Goal: Information Seeking & Learning: Learn about a topic

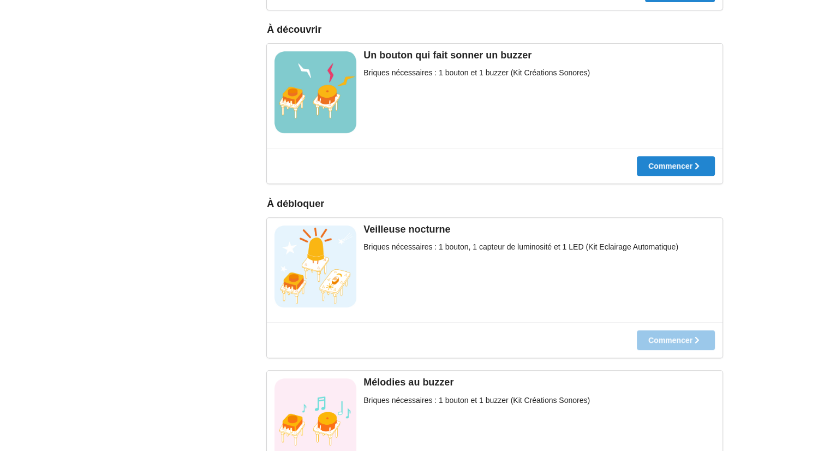
scroll to position [327, 0]
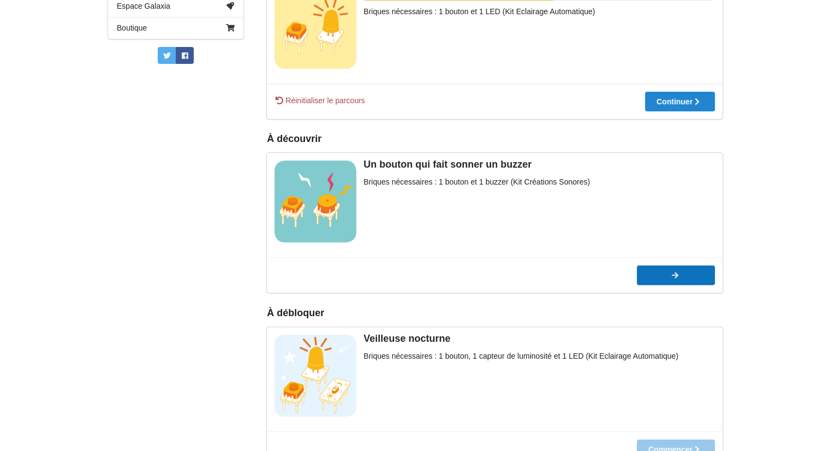
click at [676, 278] on div at bounding box center [676, 275] width 78 height 8
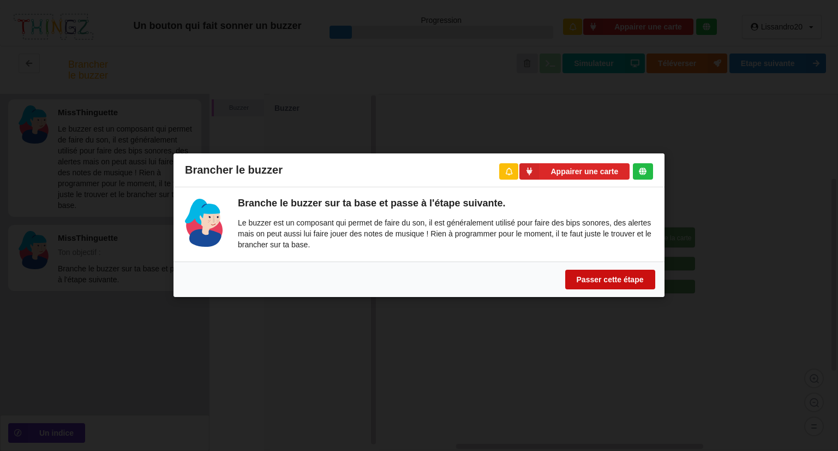
click at [611, 278] on button "Passer cette étape" at bounding box center [610, 280] width 90 height 20
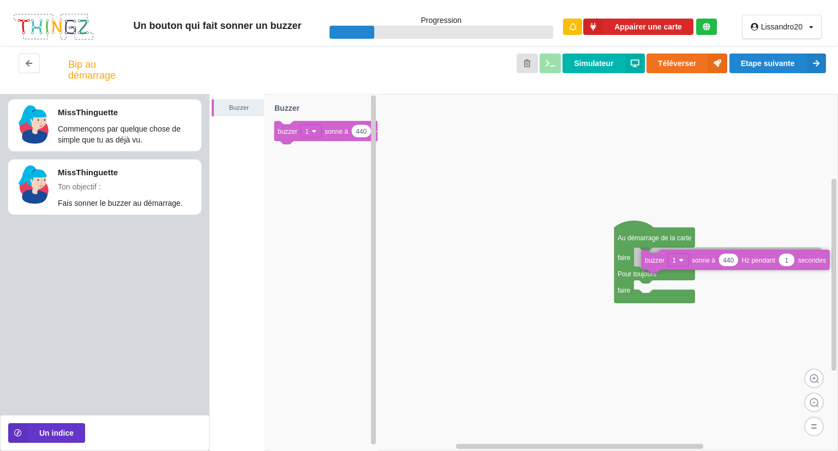
drag, startPoint x: 299, startPoint y: 124, endPoint x: 658, endPoint y: 252, distance: 381.2
click at [665, 253] on div "Buzzer Au démarrage de la carte faire Pour toujours faire 440 1 buzzer 1 sonne …" at bounding box center [524, 272] width 629 height 357
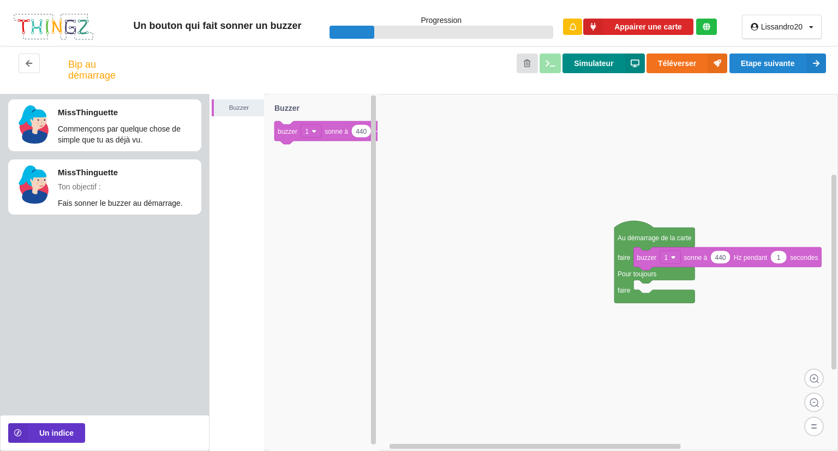
click at [611, 58] on button "Simulateur" at bounding box center [604, 63] width 82 height 20
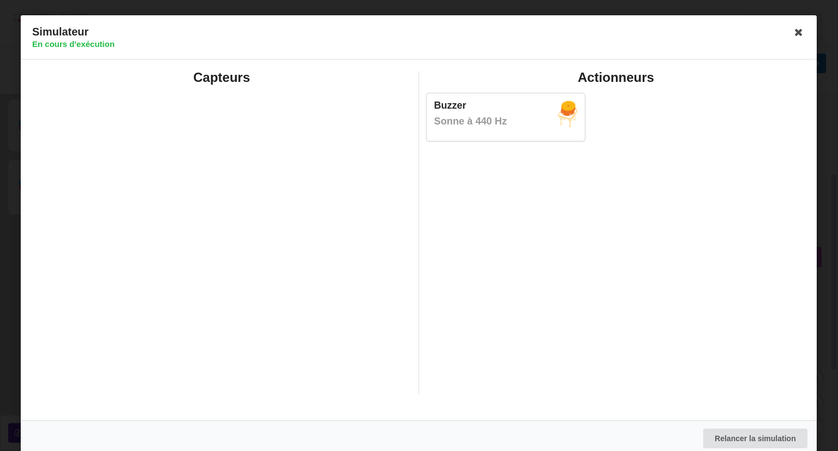
click at [541, 128] on div "Buzzer Sonne à 440 Hz" at bounding box center [506, 116] width 158 height 47
click at [800, 29] on icon at bounding box center [799, 31] width 17 height 17
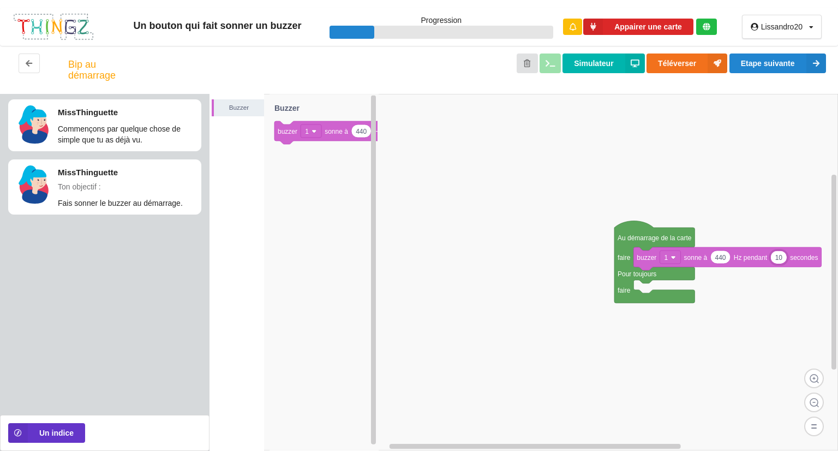
type input "10"
click at [595, 66] on button "Simulateur" at bounding box center [604, 63] width 82 height 20
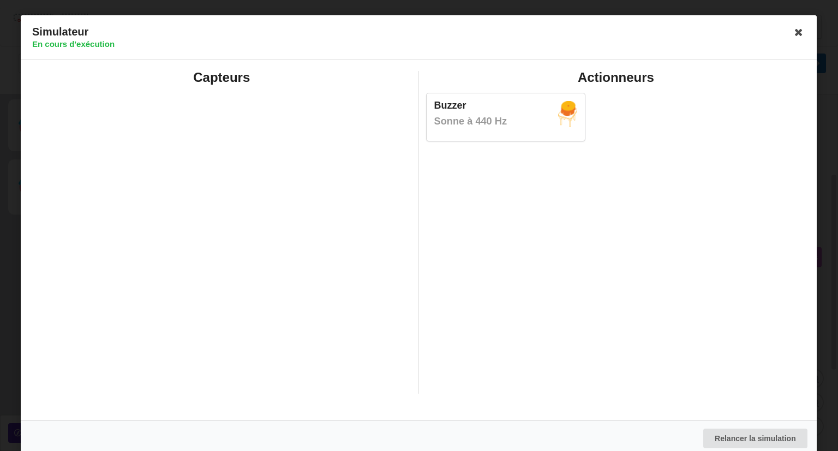
click at [791, 32] on icon at bounding box center [799, 31] width 17 height 17
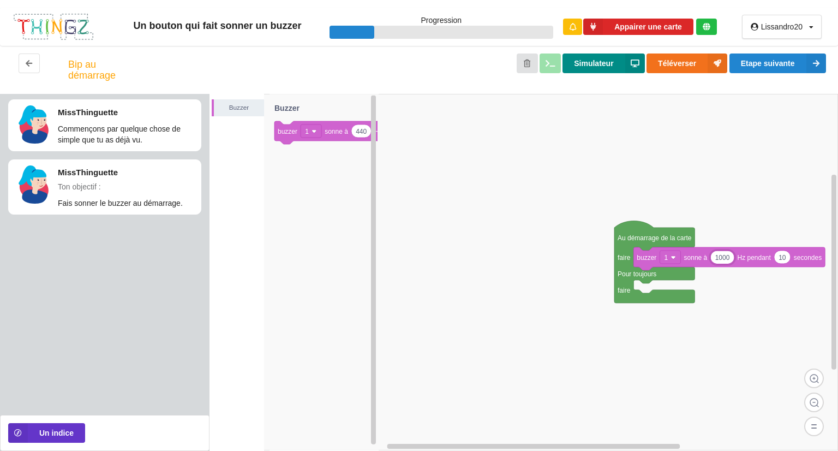
click at [592, 66] on button "Simulateur" at bounding box center [604, 63] width 82 height 20
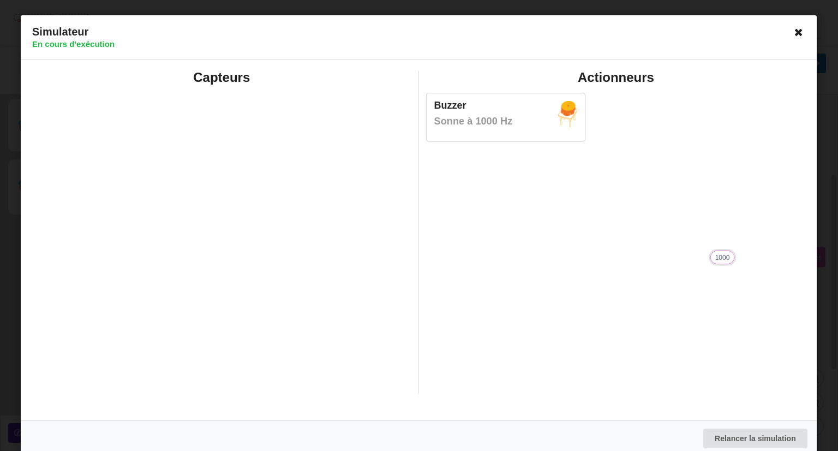
click at [795, 27] on icon at bounding box center [799, 31] width 17 height 17
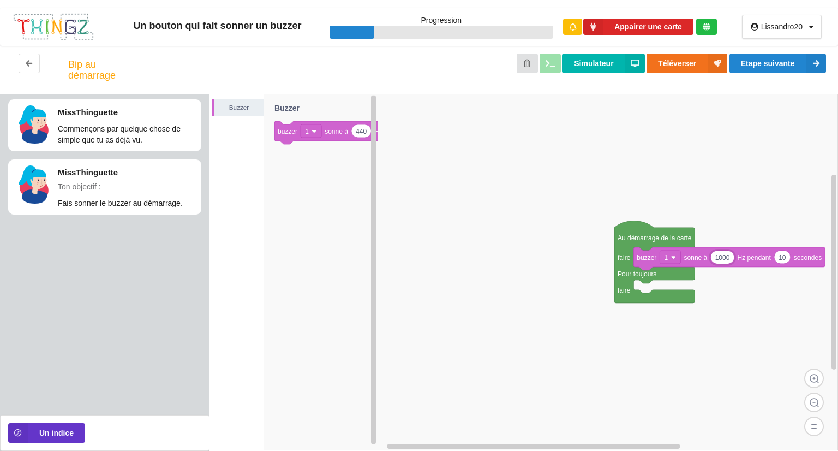
click at [731, 258] on input "1000" at bounding box center [722, 257] width 23 height 13
type input "10000"
click at [598, 64] on button "Simulateur" at bounding box center [604, 63] width 82 height 20
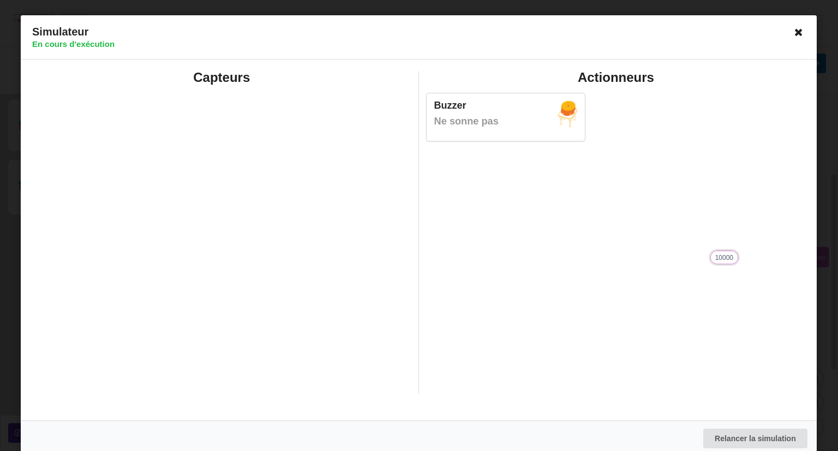
click at [794, 33] on icon at bounding box center [799, 31] width 17 height 17
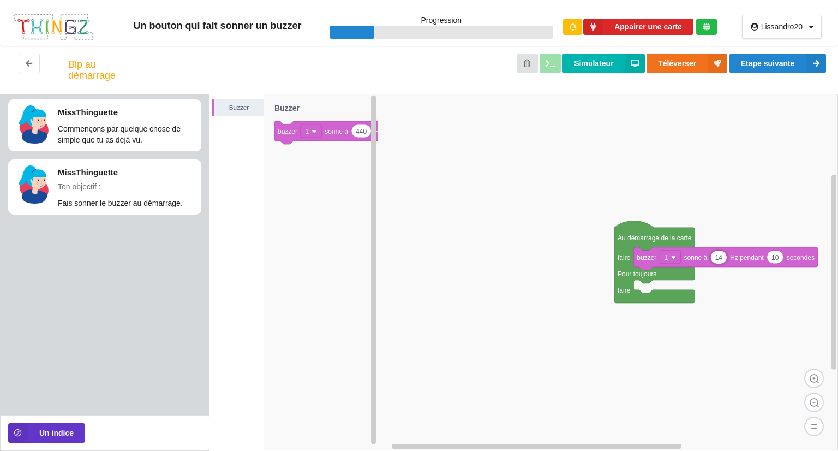
type input "1"
click at [609, 62] on button "Simulateur" at bounding box center [604, 63] width 82 height 20
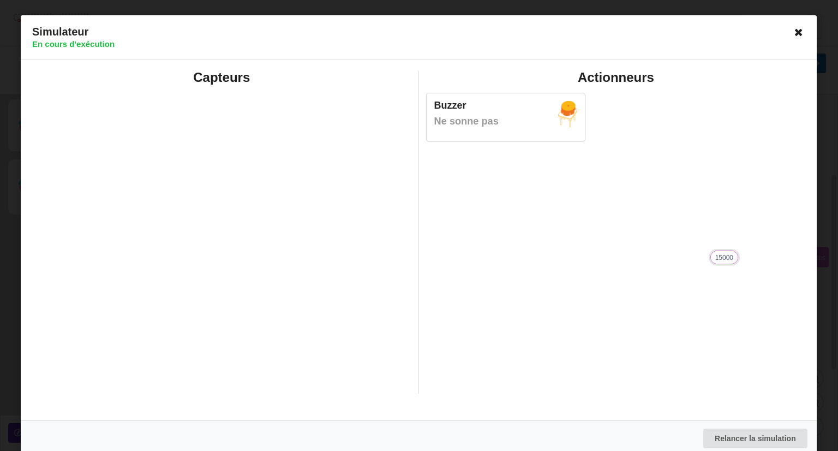
click at [797, 31] on icon at bounding box center [799, 31] width 17 height 17
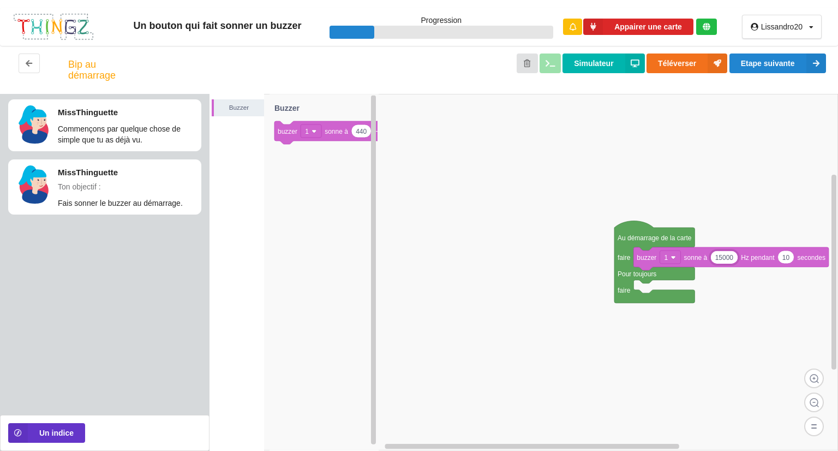
click at [734, 258] on input "15000" at bounding box center [724, 257] width 27 height 13
type input "1"
click at [609, 66] on button "Simulateur" at bounding box center [604, 63] width 82 height 20
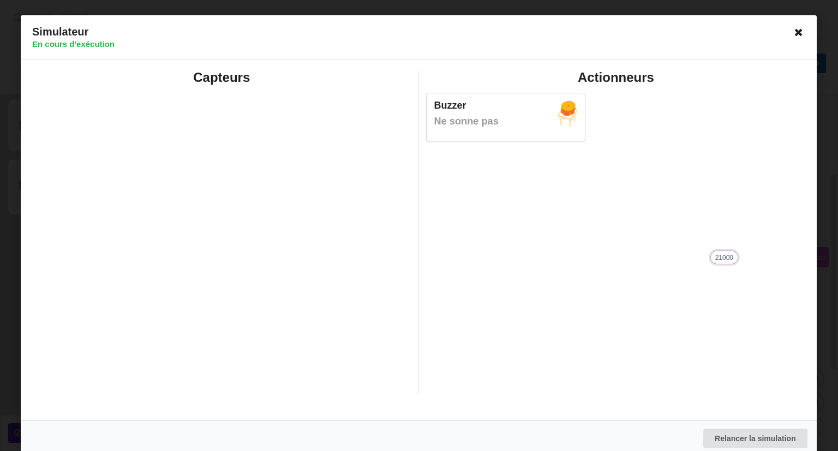
click at [793, 35] on icon at bounding box center [799, 31] width 17 height 17
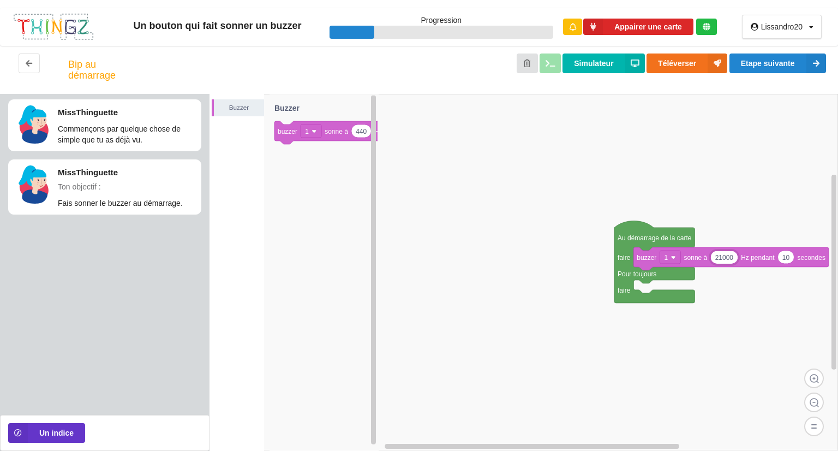
click at [733, 260] on input "21000" at bounding box center [724, 257] width 27 height 13
type input "2"
click at [601, 64] on button "Simulateur" at bounding box center [604, 63] width 82 height 20
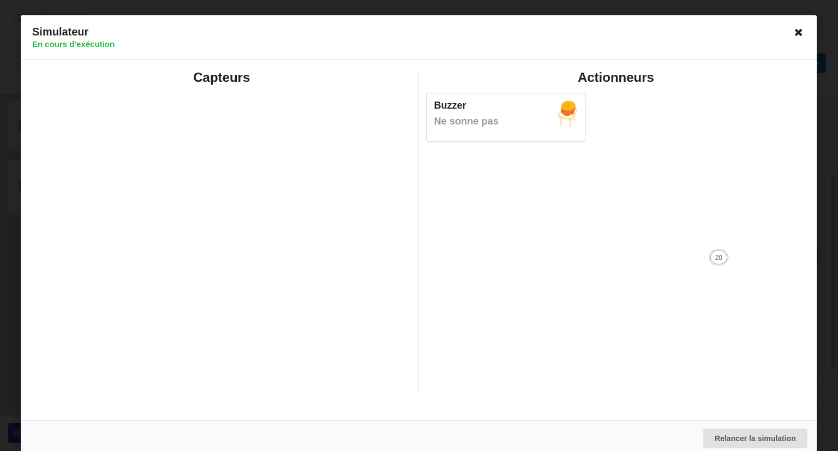
click at [795, 27] on icon at bounding box center [799, 31] width 17 height 17
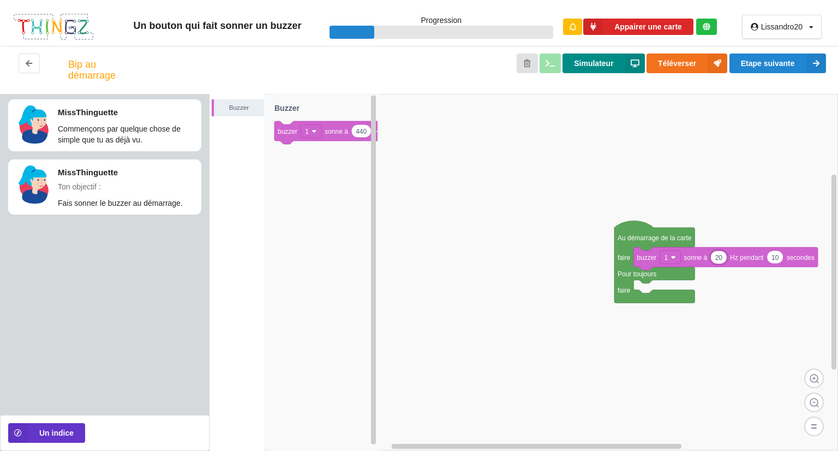
click at [588, 66] on button "Simulateur" at bounding box center [604, 63] width 82 height 20
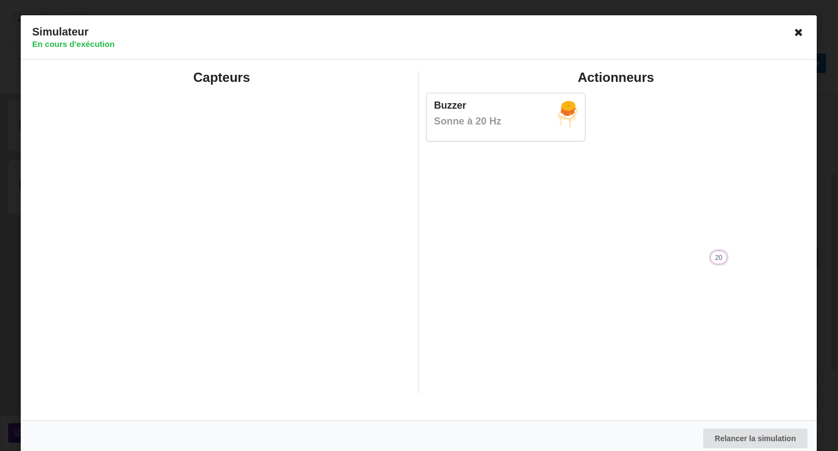
click at [795, 37] on icon at bounding box center [799, 31] width 17 height 17
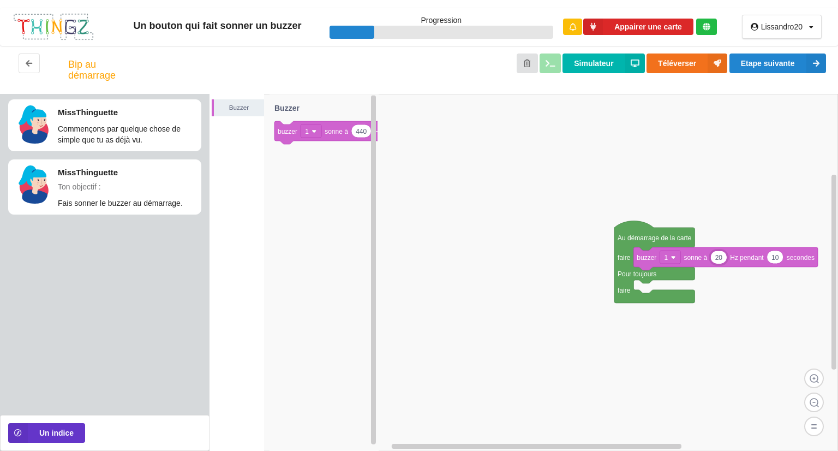
click at [724, 255] on input "20" at bounding box center [719, 257] width 16 height 13
type input "2"
type input "30"
click at [606, 68] on button "Simulateur" at bounding box center [604, 63] width 82 height 20
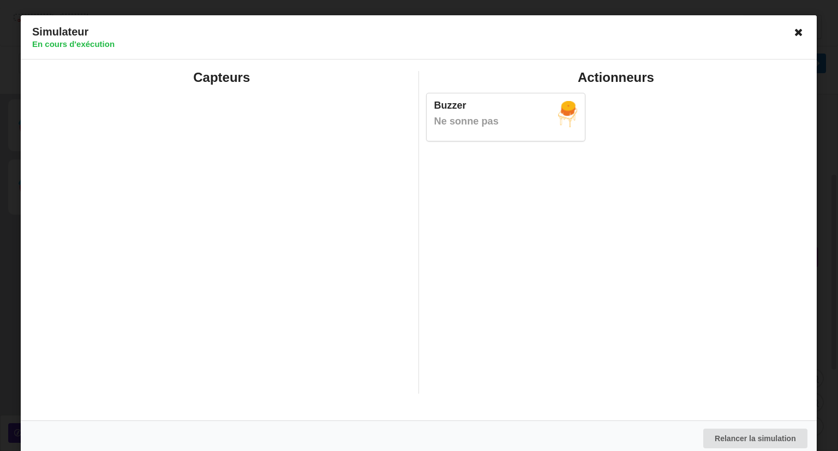
click at [796, 35] on icon at bounding box center [799, 31] width 17 height 17
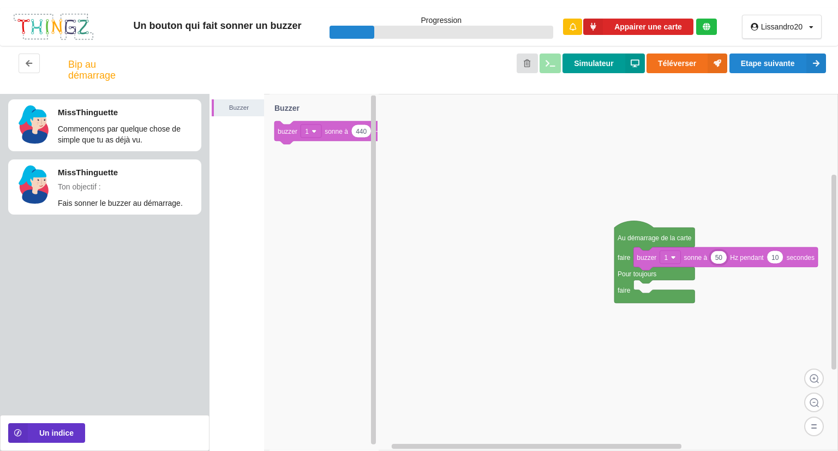
type input "50"
click at [613, 62] on button "Simulateur" at bounding box center [604, 63] width 82 height 20
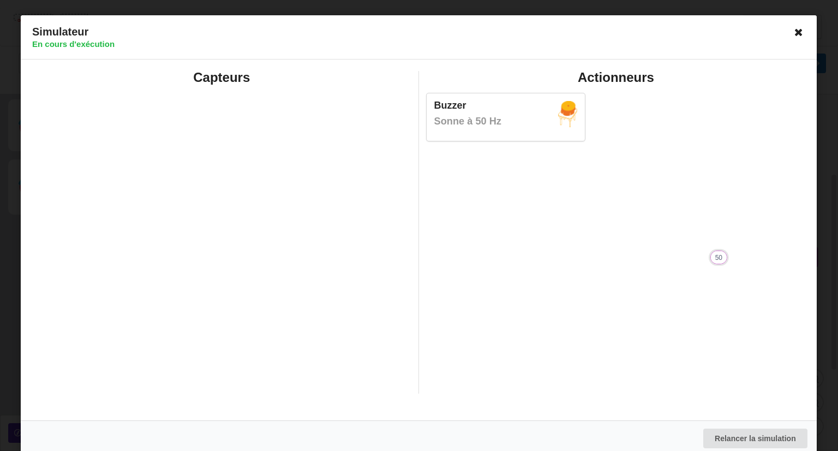
click at [794, 33] on icon at bounding box center [799, 31] width 17 height 17
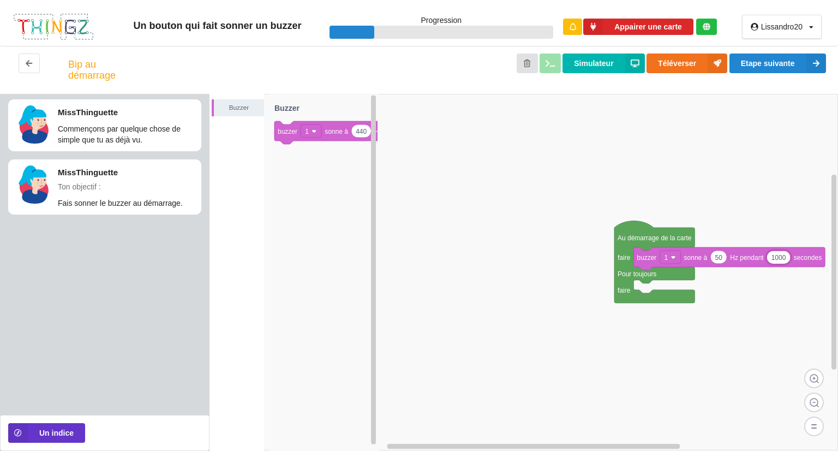
type input "1000"
click at [611, 69] on button "Simulateur" at bounding box center [604, 63] width 82 height 20
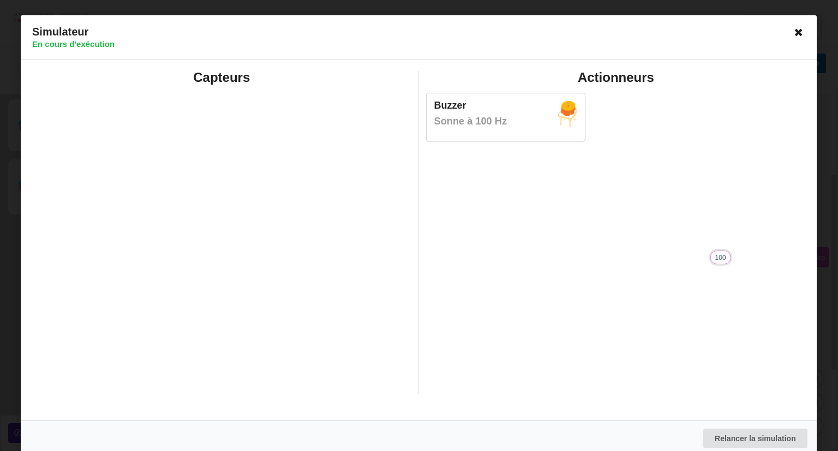
click at [797, 30] on icon at bounding box center [799, 31] width 17 height 17
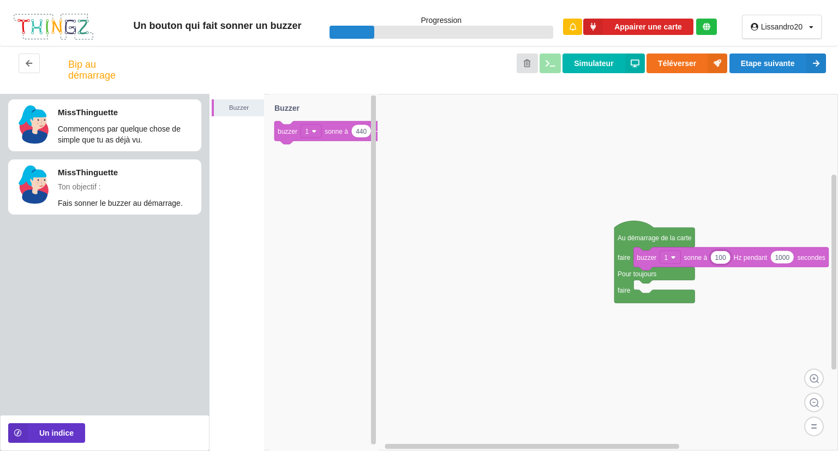
click at [729, 258] on input "100" at bounding box center [721, 257] width 20 height 13
click at [609, 68] on button "Simulateur" at bounding box center [604, 63] width 82 height 20
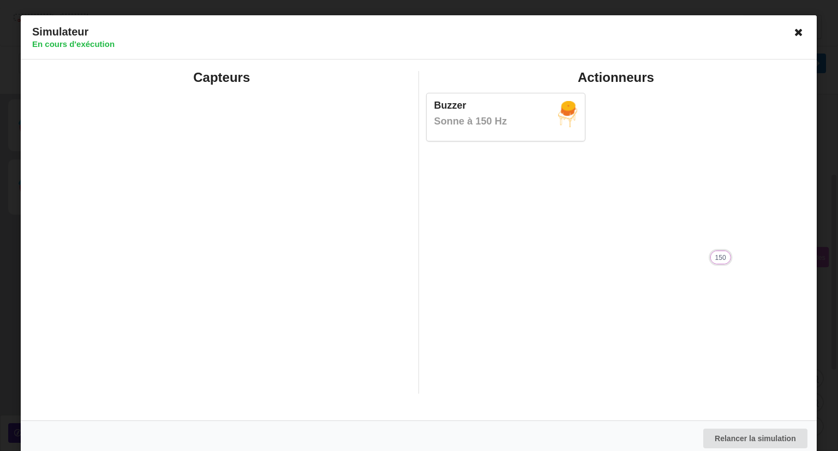
click at [795, 28] on icon at bounding box center [799, 31] width 17 height 17
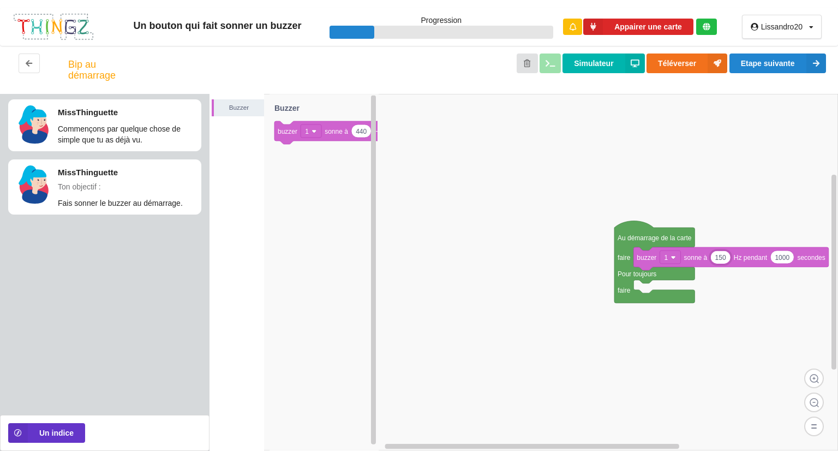
click at [722, 259] on input "150" at bounding box center [721, 257] width 20 height 13
click at [730, 257] on div "150" at bounding box center [721, 258] width 20 height 14
click at [725, 257] on input "150" at bounding box center [721, 257] width 20 height 13
type input "1"
type input "300"
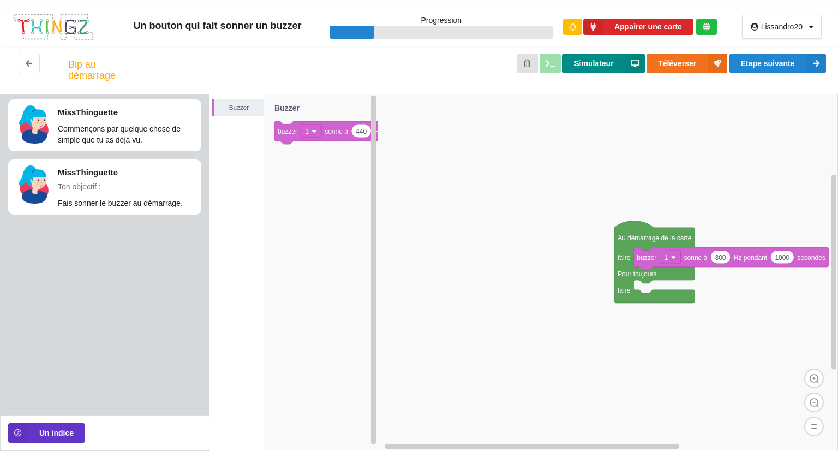
click at [591, 59] on button "Simulateur" at bounding box center [604, 63] width 82 height 20
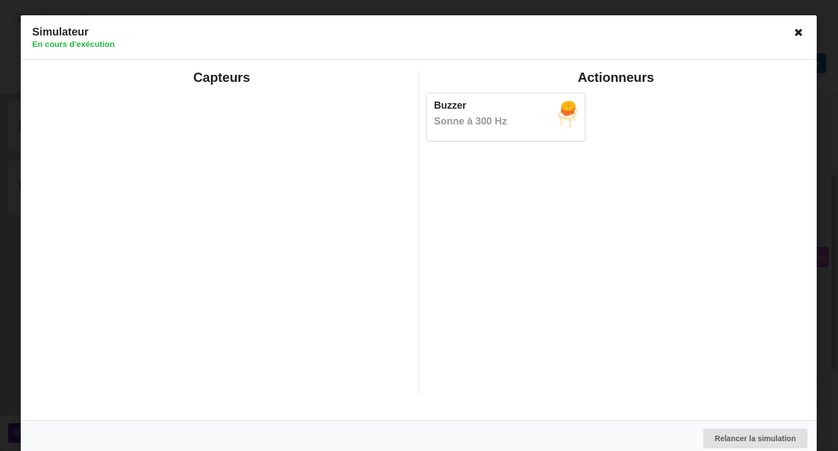
click at [796, 32] on icon at bounding box center [799, 31] width 17 height 17
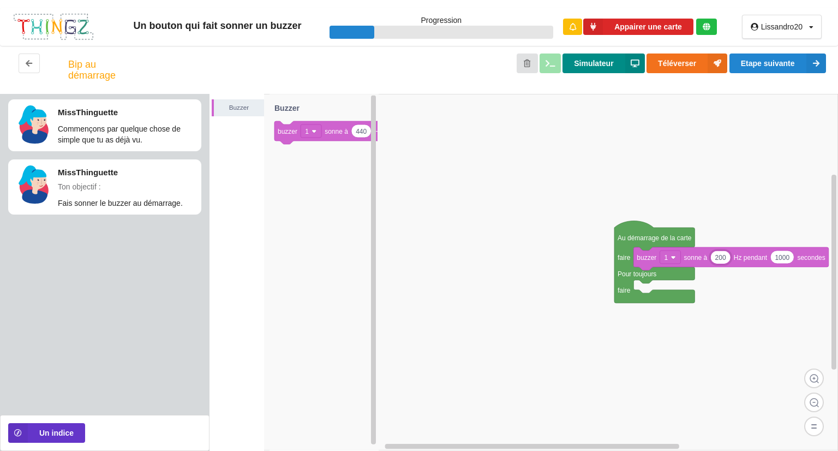
click at [603, 61] on button "Simulateur" at bounding box center [604, 63] width 82 height 20
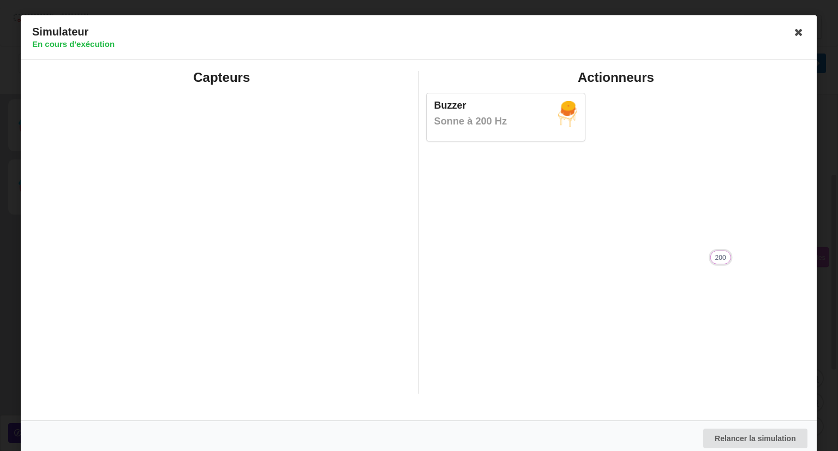
click at [793, 27] on icon at bounding box center [799, 31] width 17 height 17
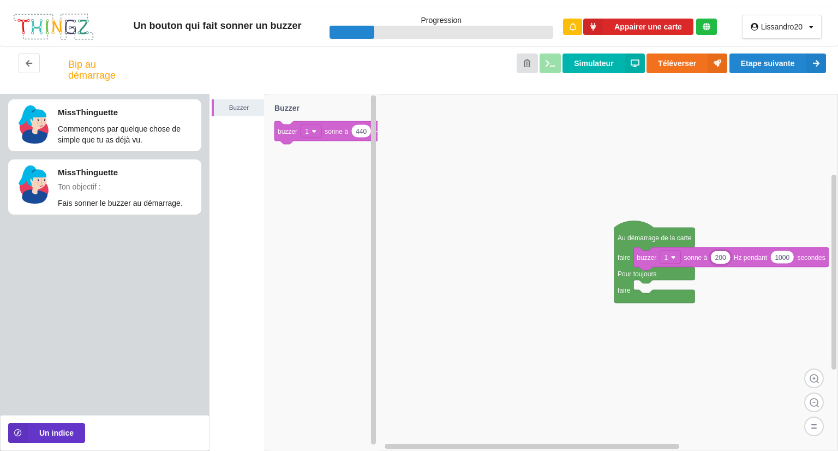
click at [725, 259] on input "200" at bounding box center [721, 257] width 20 height 13
type input "2"
click at [577, 62] on button "Simulateur" at bounding box center [604, 63] width 82 height 20
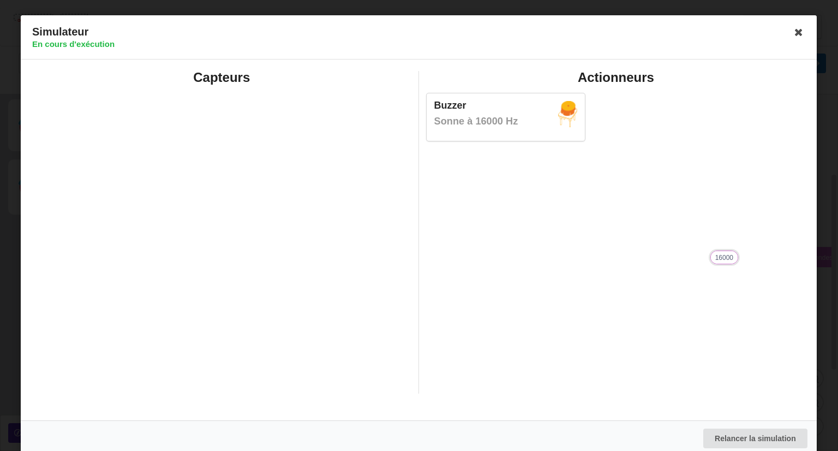
click at [792, 29] on icon at bounding box center [799, 31] width 17 height 17
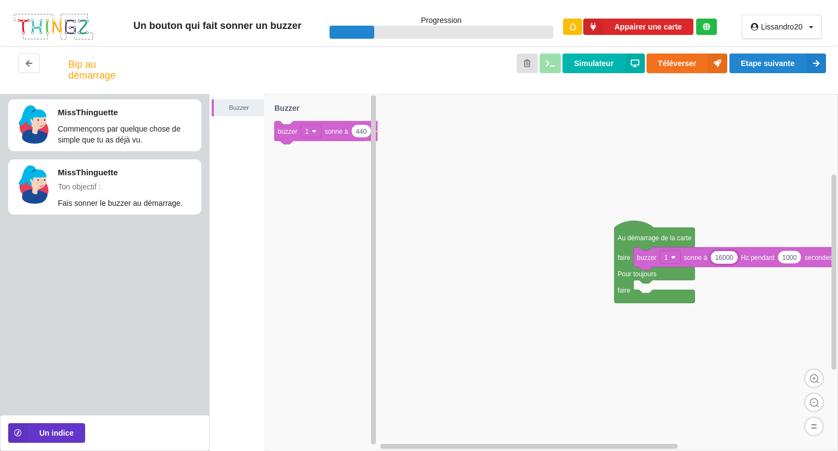
click at [732, 260] on input "16000" at bounding box center [724, 257] width 27 height 13
click at [600, 56] on button "Simulateur" at bounding box center [604, 63] width 82 height 20
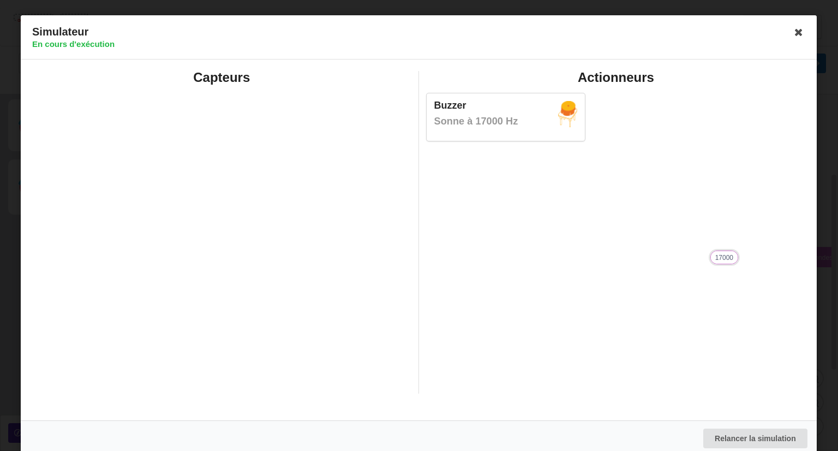
click at [801, 26] on icon at bounding box center [799, 31] width 17 height 17
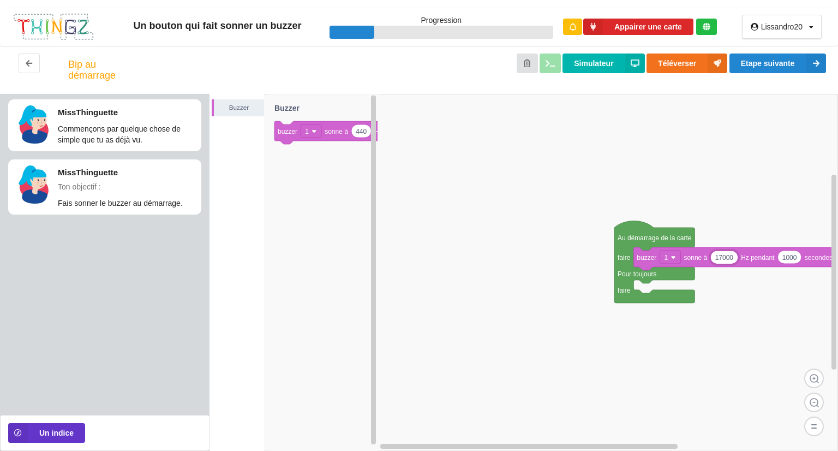
click at [734, 257] on input "17000" at bounding box center [724, 257] width 27 height 13
click at [604, 68] on button "Simulateur" at bounding box center [604, 63] width 82 height 20
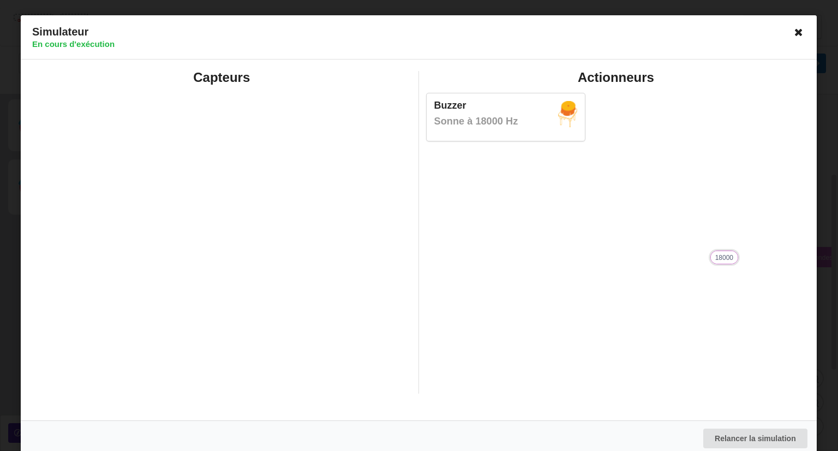
click at [797, 31] on icon at bounding box center [799, 31] width 17 height 17
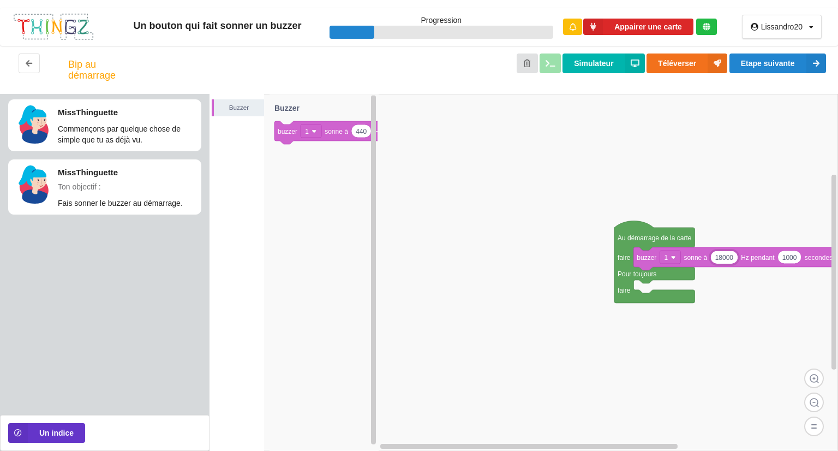
click at [722, 258] on input "18000" at bounding box center [724, 257] width 27 height 13
click at [610, 69] on button "Simulateur" at bounding box center [604, 63] width 82 height 20
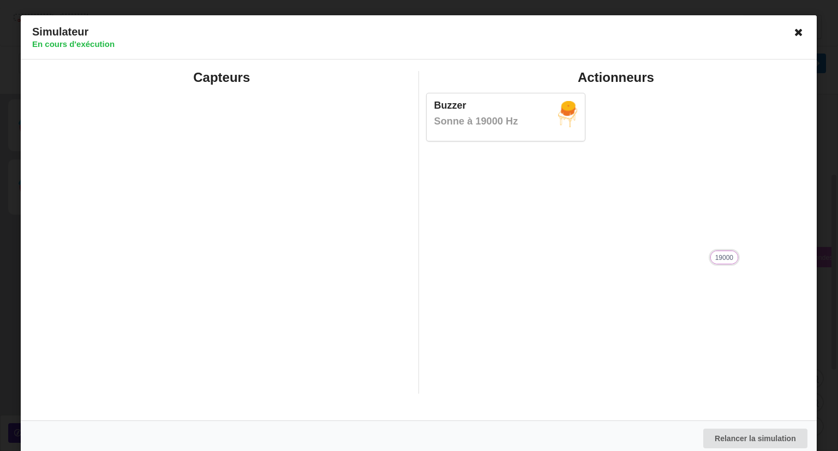
click at [792, 28] on icon at bounding box center [799, 31] width 17 height 17
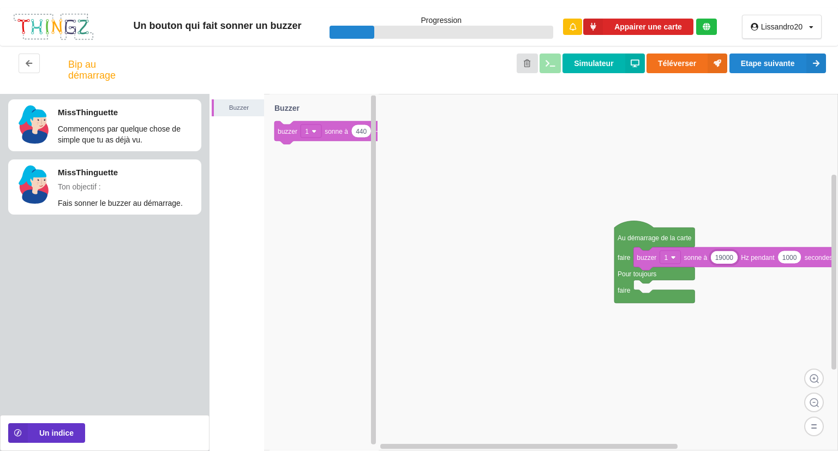
click at [720, 255] on input "19000" at bounding box center [724, 257] width 27 height 13
click at [722, 254] on input "19000" at bounding box center [724, 257] width 27 height 13
type input "20000"
click at [585, 57] on button "Simulateur" at bounding box center [604, 63] width 82 height 20
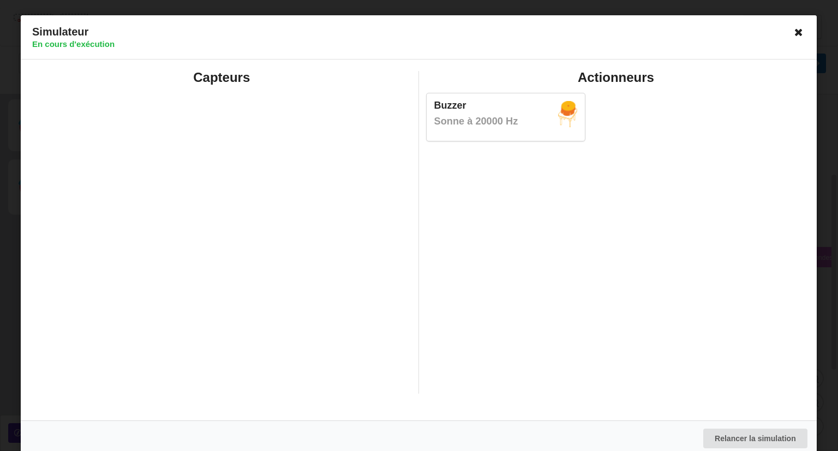
click at [792, 34] on icon at bounding box center [799, 31] width 17 height 17
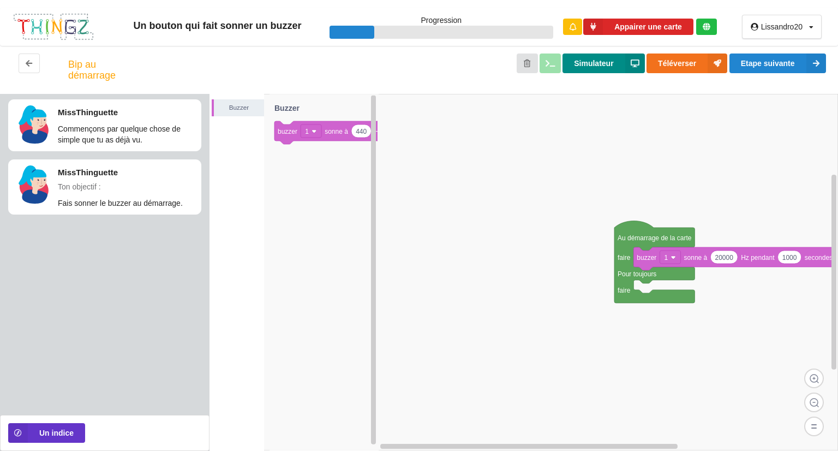
click at [583, 65] on button "Simulateur" at bounding box center [604, 63] width 82 height 20
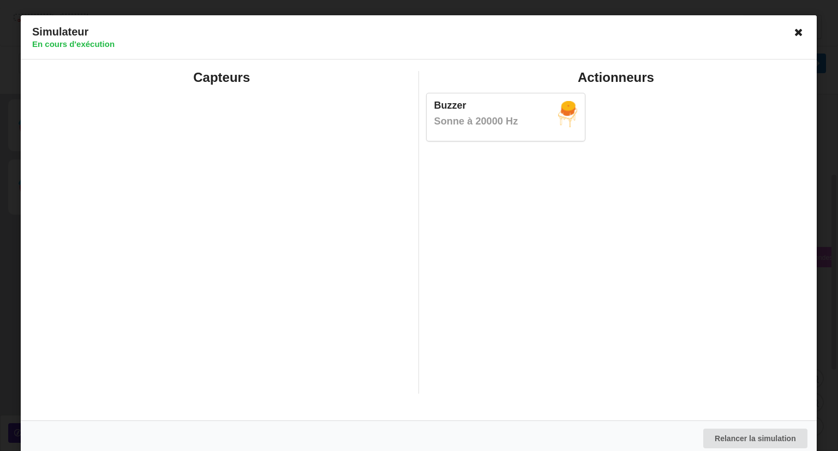
click at [791, 30] on icon at bounding box center [799, 31] width 17 height 17
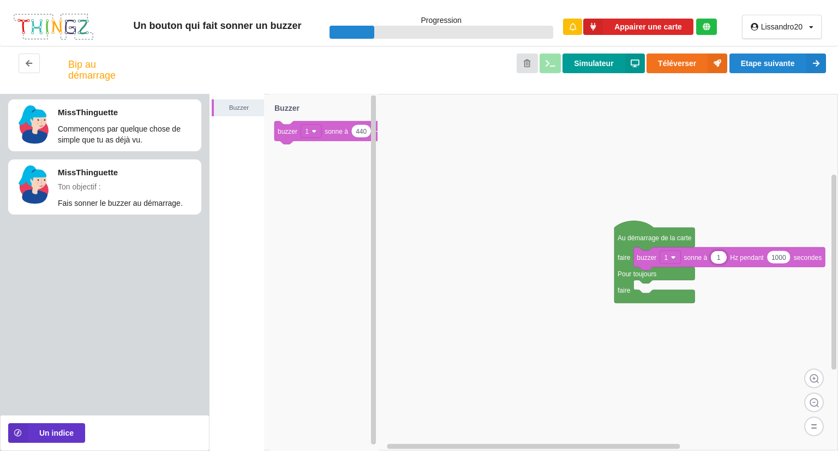
type input "1"
click at [599, 64] on button "Simulateur" at bounding box center [604, 63] width 82 height 20
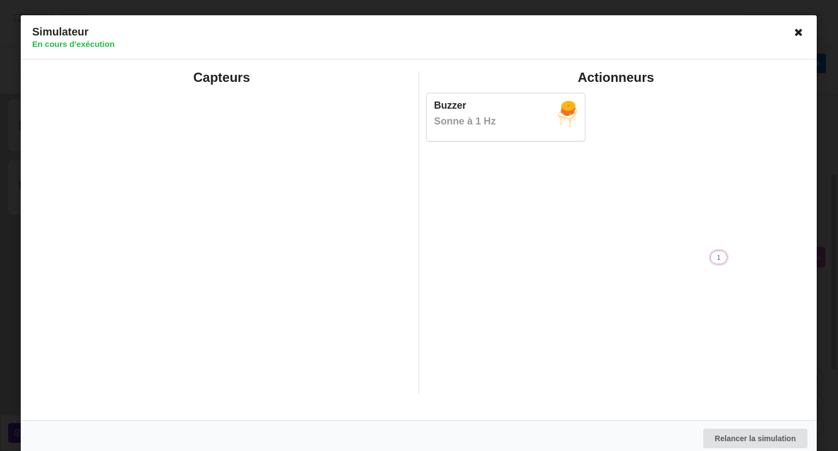
click at [791, 32] on icon at bounding box center [799, 31] width 17 height 17
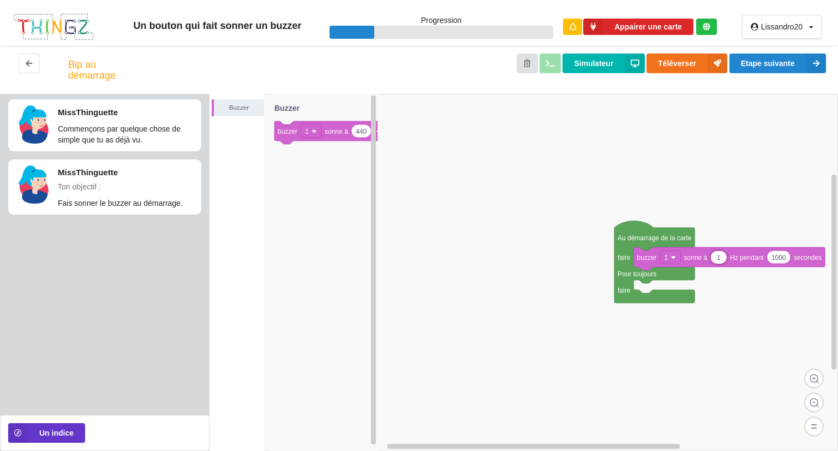
click at [723, 258] on input "1" at bounding box center [719, 257] width 16 height 13
click at [614, 62] on button "Simulateur" at bounding box center [604, 63] width 82 height 20
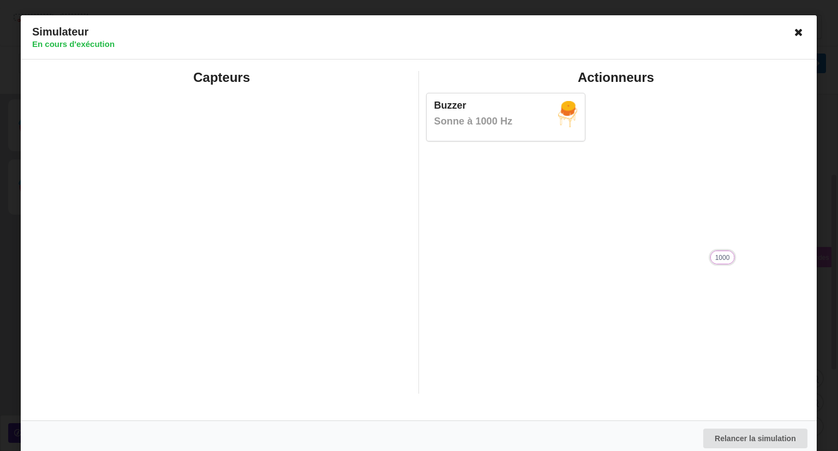
click at [793, 29] on icon at bounding box center [799, 31] width 17 height 17
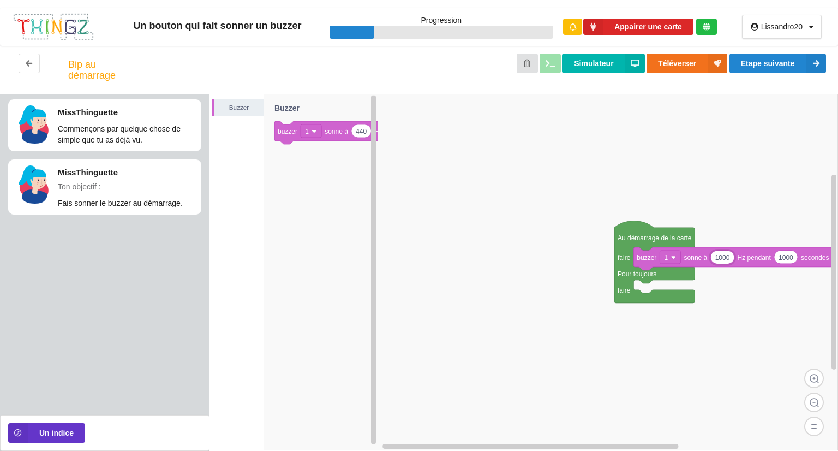
click at [734, 260] on div "1000" at bounding box center [723, 258] width 24 height 14
click at [729, 262] on input "1000" at bounding box center [722, 257] width 23 height 13
type input "1"
type input "9876"
click at [592, 59] on button "Simulateur" at bounding box center [604, 63] width 82 height 20
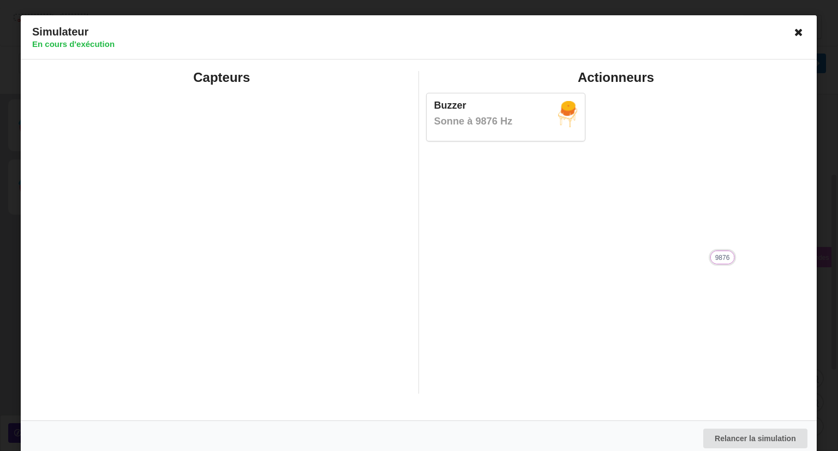
click at [797, 38] on icon at bounding box center [799, 31] width 17 height 17
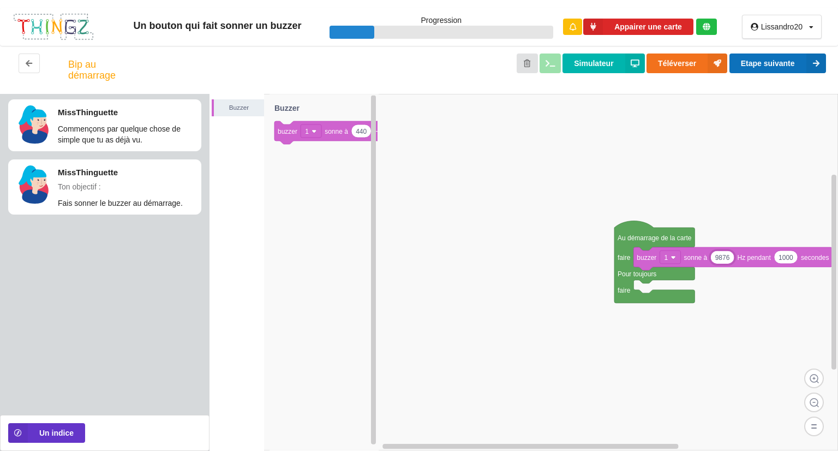
click at [790, 68] on button "Etape suivante" at bounding box center [778, 63] width 97 height 20
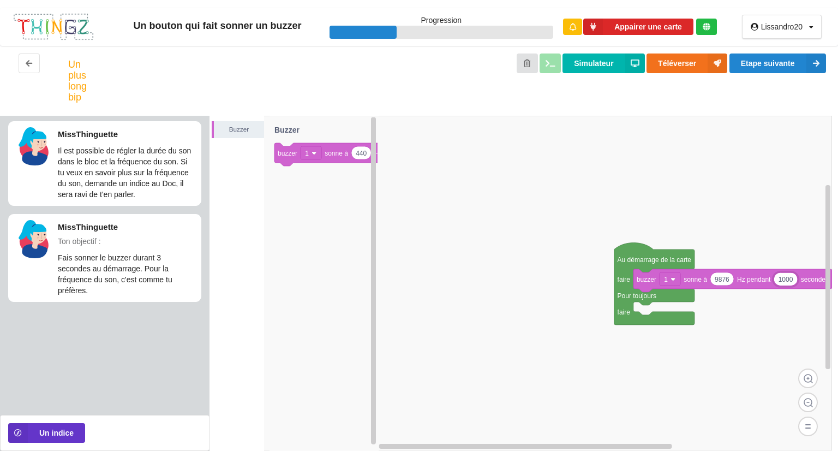
click at [793, 280] on input "1000" at bounding box center [785, 279] width 23 height 13
type input "1"
type input "3"
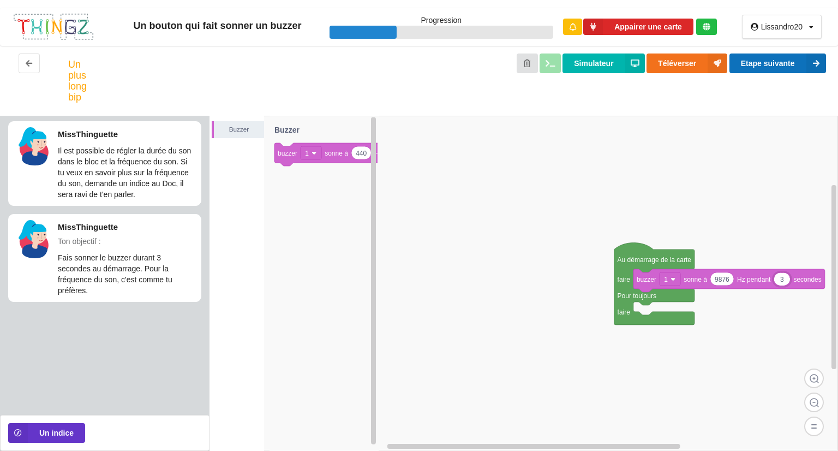
click at [775, 59] on button "Etape suivante" at bounding box center [778, 63] width 97 height 20
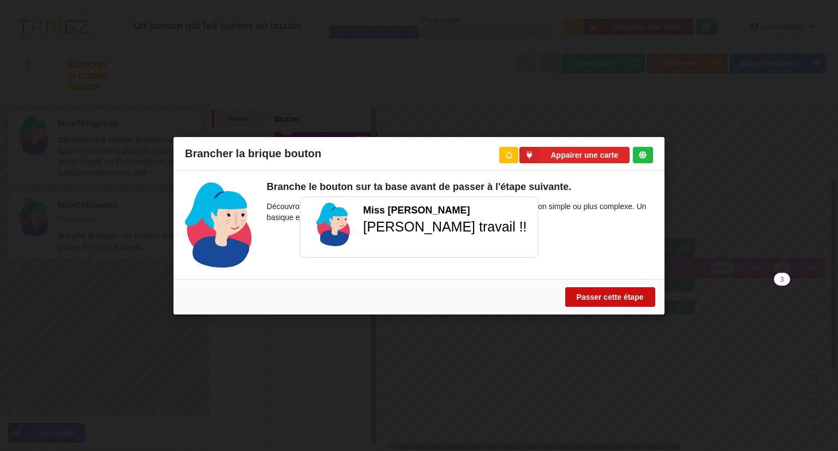
click at [628, 303] on button "Passer cette étape" at bounding box center [610, 297] width 90 height 20
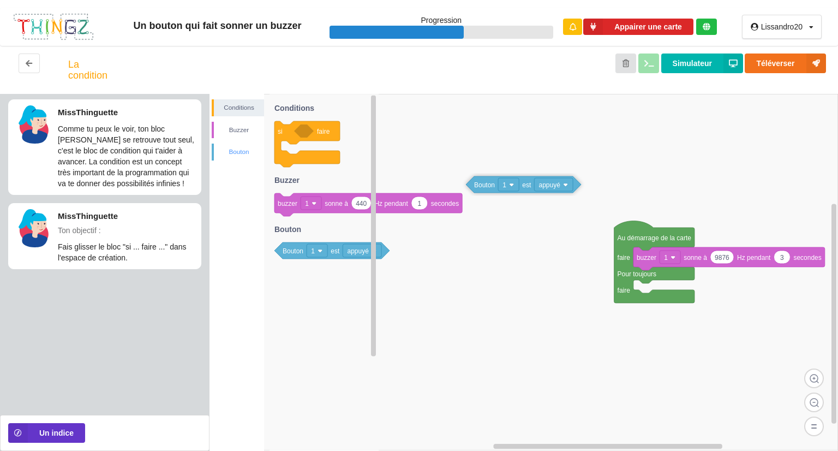
drag, startPoint x: 300, startPoint y: 191, endPoint x: 252, endPoint y: 144, distance: 67.2
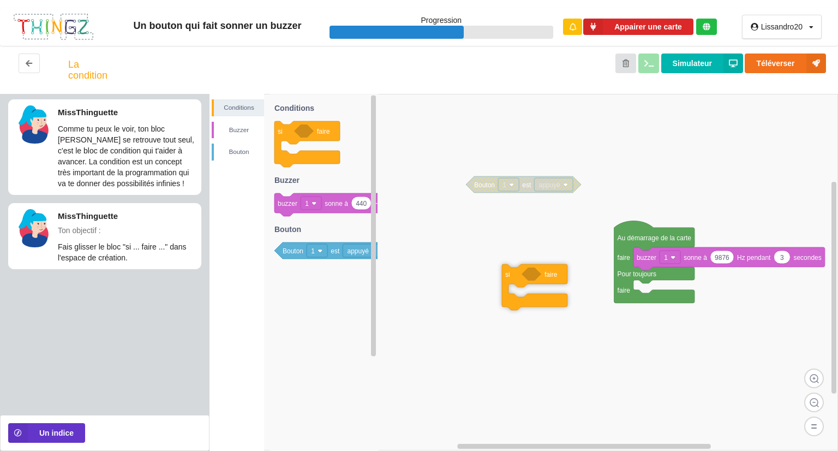
drag, startPoint x: 307, startPoint y: 135, endPoint x: 466, endPoint y: 232, distance: 186.2
click at [535, 277] on div "Conditions Buzzer Bouton Au démarrage de la carte faire Pour toujours faire 987…" at bounding box center [524, 272] width 629 height 357
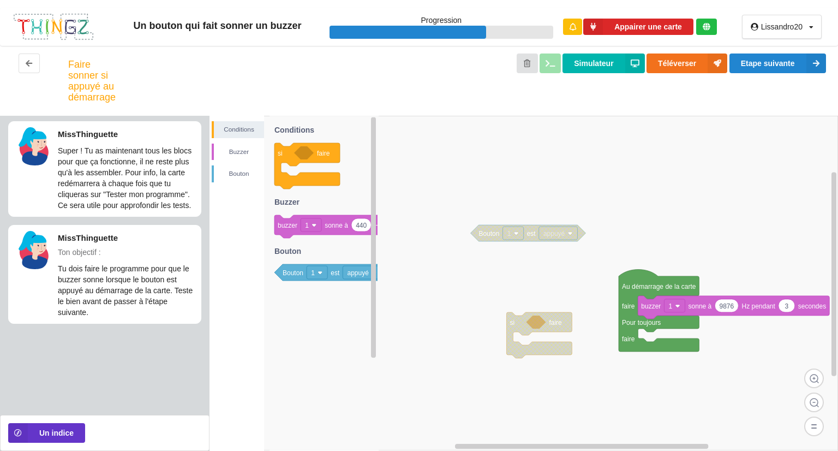
drag, startPoint x: 537, startPoint y: 251, endPoint x: 478, endPoint y: 182, distance: 90.2
click at [478, 182] on div "Conditions Buzzer Bouton si faire 440 1 buzzer 1 sonne à Hz pendant secondes Bo…" at bounding box center [524, 283] width 629 height 335
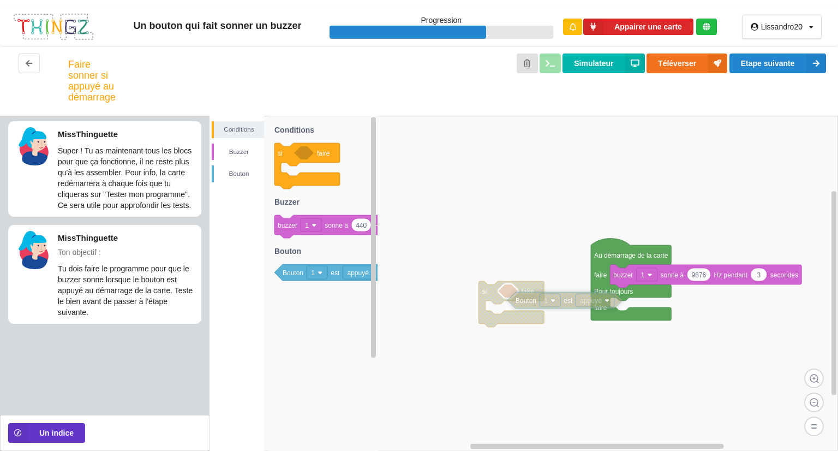
drag, startPoint x: 483, startPoint y: 199, endPoint x: 523, endPoint y: 243, distance: 59.1
drag, startPoint x: 539, startPoint y: 297, endPoint x: 515, endPoint y: 294, distance: 24.8
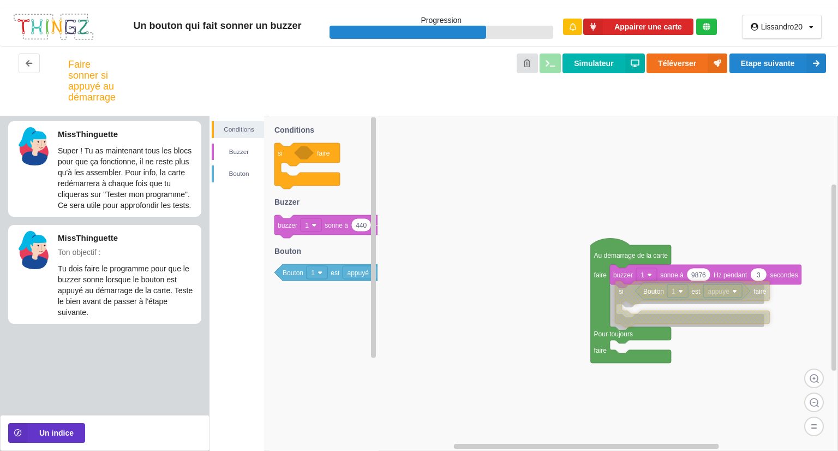
drag, startPoint x: 487, startPoint y: 297, endPoint x: 624, endPoint y: 297, distance: 137.0
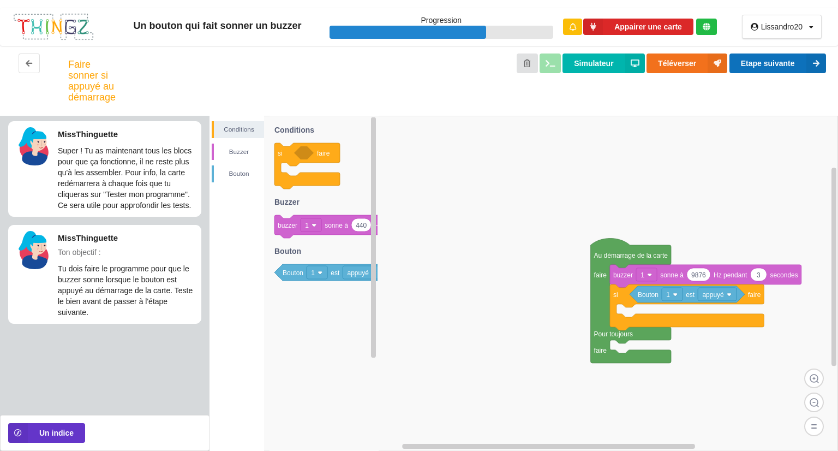
click at [772, 58] on button "Etape suivante" at bounding box center [778, 63] width 97 height 20
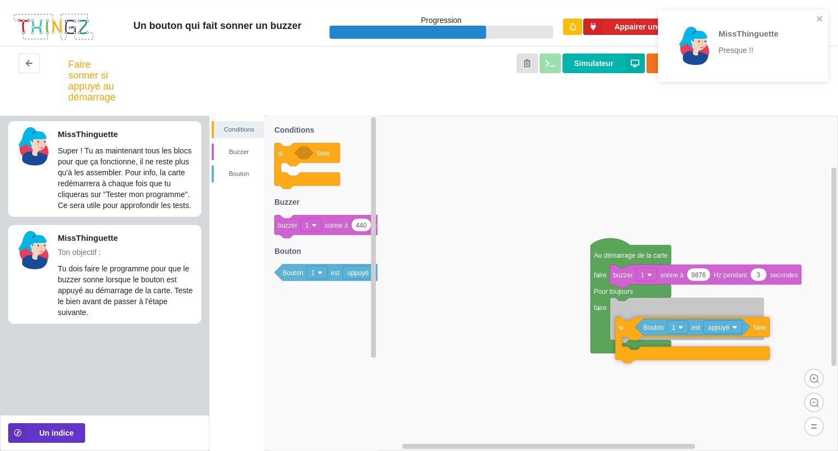
drag, startPoint x: 619, startPoint y: 300, endPoint x: 624, endPoint y: 325, distance: 25.6
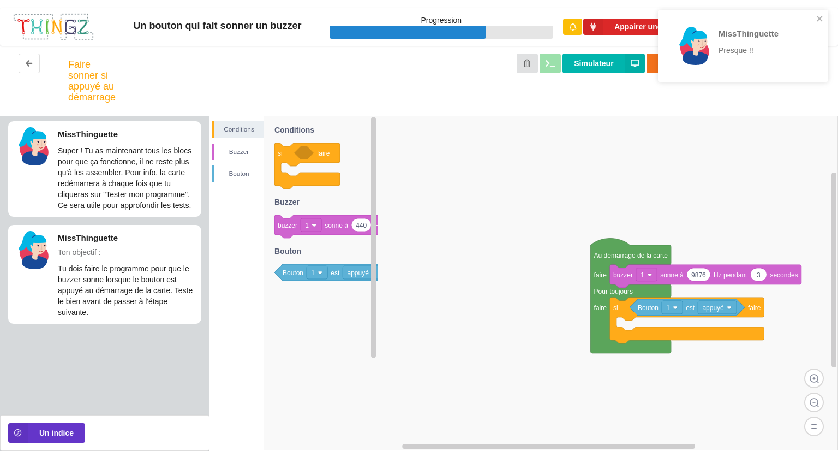
click at [815, 13] on div "MissThinguette Presque !!" at bounding box center [743, 46] width 170 height 72
click at [823, 20] on icon "close" at bounding box center [821, 18] width 8 height 9
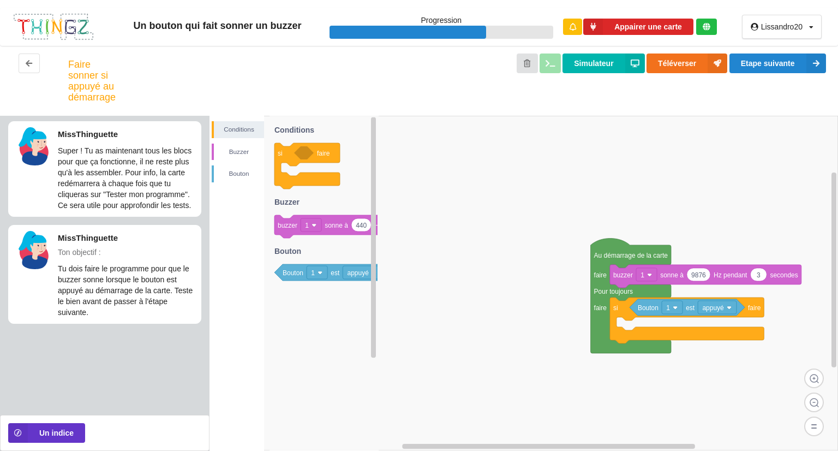
click at [786, 68] on div "MissThinguette Presque !!" at bounding box center [743, 50] width 175 height 84
click at [789, 64] on button "Etape suivante" at bounding box center [778, 63] width 97 height 20
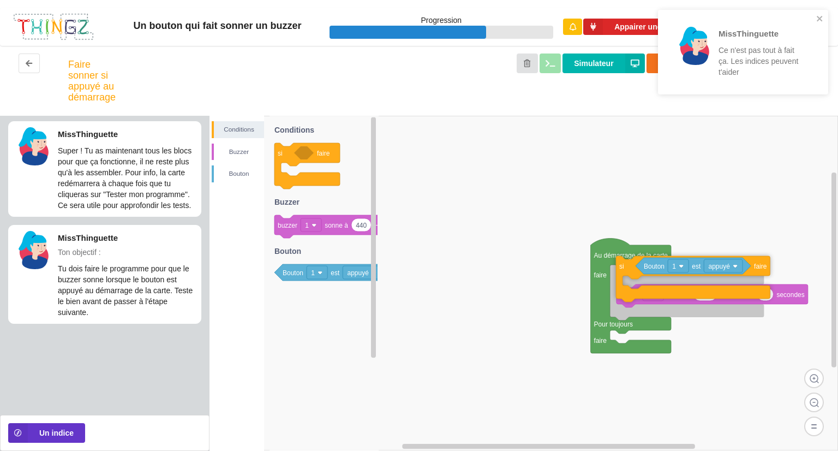
drag, startPoint x: 627, startPoint y: 308, endPoint x: 631, endPoint y: 268, distance: 40.6
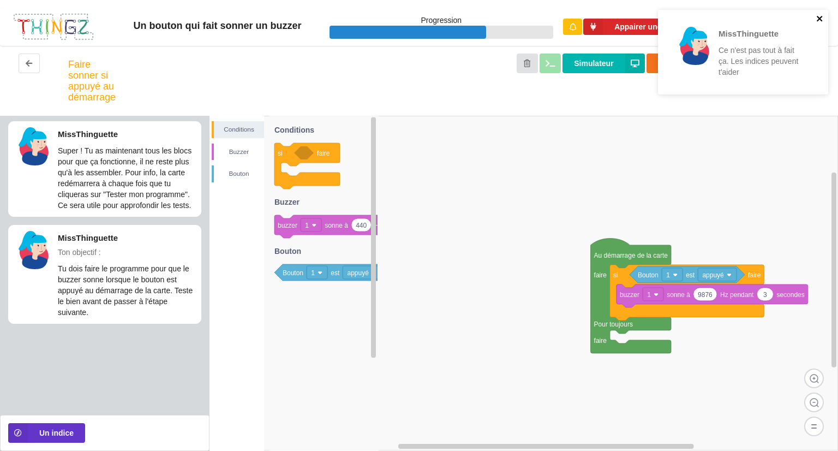
click at [819, 23] on button "close" at bounding box center [821, 19] width 8 height 10
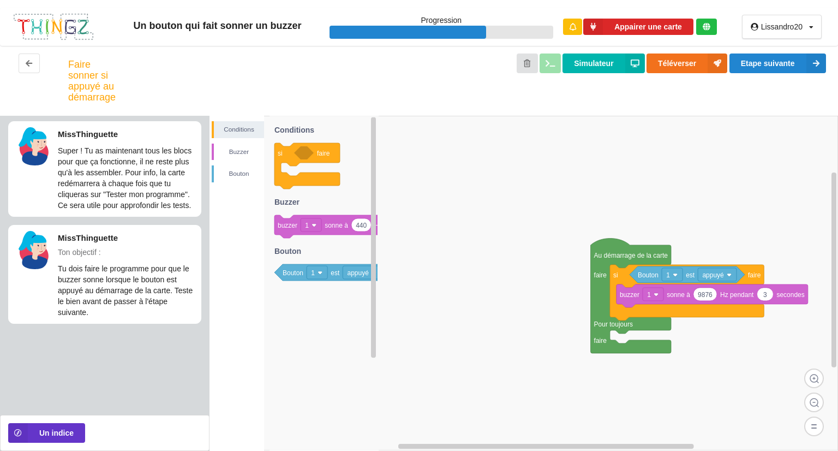
click at [813, 63] on div "MissThinguette Ce n'est pas tout à fait ça. Les indices peuvent t'aider" at bounding box center [743, 56] width 175 height 97
click at [810, 64] on icon at bounding box center [817, 63] width 20 height 20
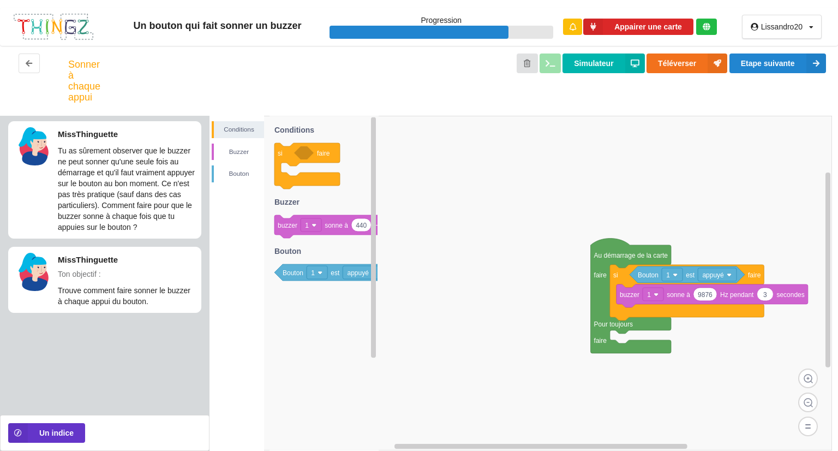
click at [490, 254] on rect at bounding box center [521, 283] width 623 height 335
click at [488, 254] on rect at bounding box center [521, 283] width 623 height 335
click at [488, 256] on rect at bounding box center [521, 283] width 623 height 335
click at [490, 257] on rect at bounding box center [521, 283] width 623 height 335
click at [785, 68] on button "Etape suivante" at bounding box center [778, 63] width 97 height 20
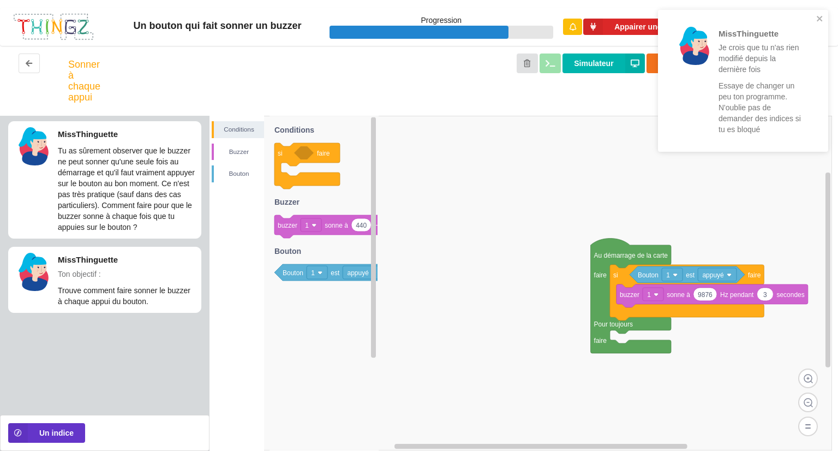
click at [548, 339] on rect at bounding box center [521, 283] width 623 height 335
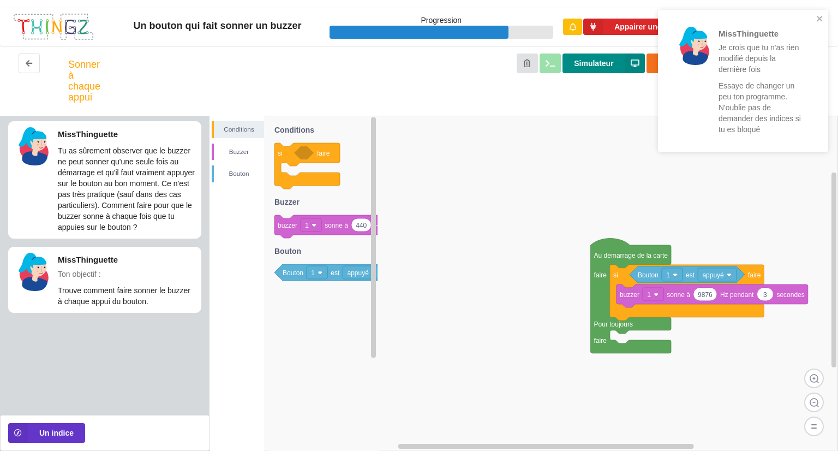
click at [608, 58] on button "Simulateur" at bounding box center [604, 63] width 82 height 20
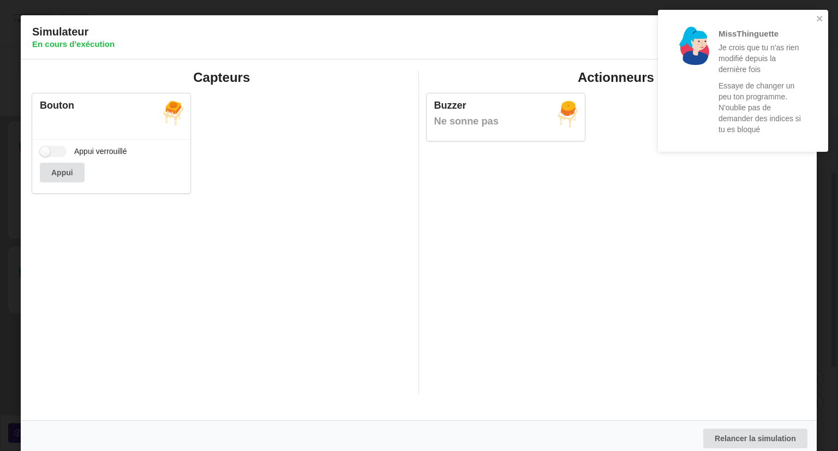
click at [511, 235] on div "Actionneurs Buzzer Ne sonne pas" at bounding box center [616, 232] width 395 height 323
click at [60, 169] on button "Appui" at bounding box center [62, 173] width 45 height 20
click at [63, 175] on button "Appui" at bounding box center [62, 173] width 45 height 20
click at [63, 151] on label "Appui verrouillé" at bounding box center [83, 151] width 87 height 11
click at [63, 151] on input "Appui verrouillé" at bounding box center [53, 151] width 27 height 11
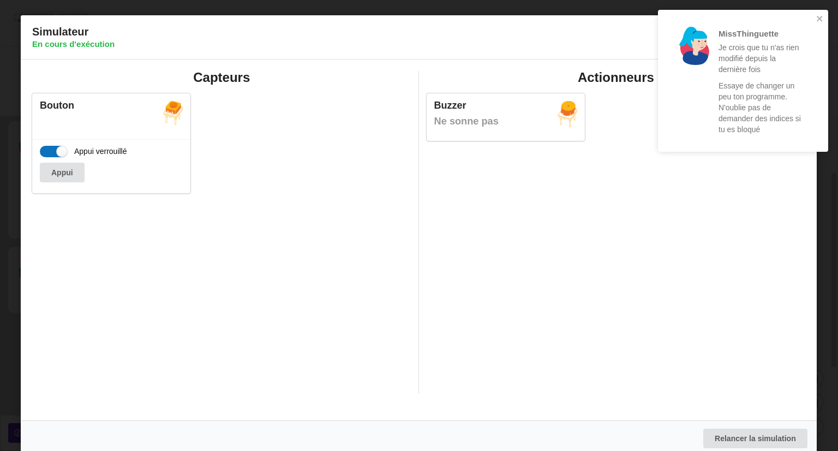
checkbox input "true"
drag, startPoint x: 279, startPoint y: 204, endPoint x: 277, endPoint y: 210, distance: 5.7
click at [277, 210] on div "Capteurs Bouton Appui verrouillé Appui" at bounding box center [222, 232] width 395 height 323
drag, startPoint x: 291, startPoint y: 223, endPoint x: 284, endPoint y: 223, distance: 7.1
click at [284, 223] on div "Capteurs Bouton Appui verrouillé Appui" at bounding box center [222, 232] width 395 height 323
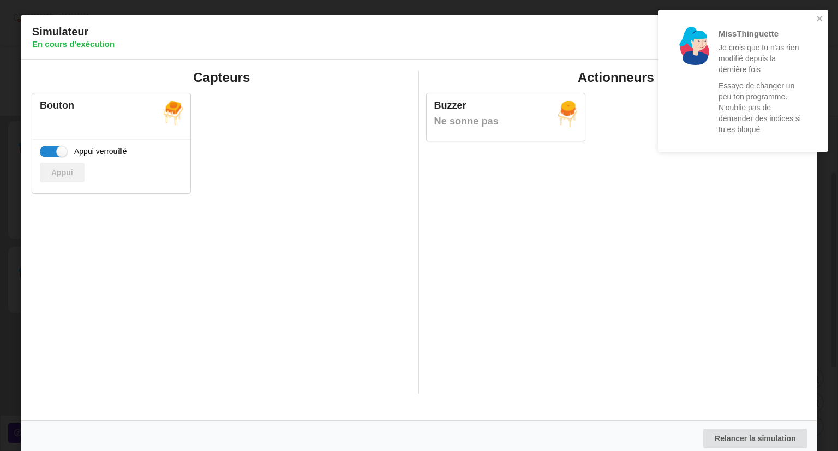
drag, startPoint x: 811, startPoint y: 25, endPoint x: 826, endPoint y: 16, distance: 17.3
click at [812, 23] on div "MissThinguette Je crois que tu n'as rien modifié depuis la dernière fois Essaye…" at bounding box center [739, 80] width 147 height 127
click at [826, 16] on div "MissThinguette Je crois que tu n'as rien modifié depuis la dernière fois Essaye…" at bounding box center [743, 81] width 170 height 142
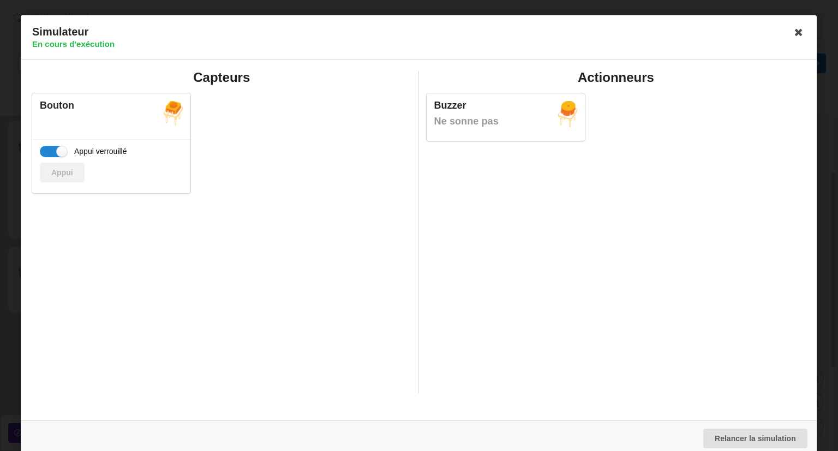
click at [790, 12] on div "MissThinguette Je crois que tu n'as rien modifié depuis la dernière fois Essaye…" at bounding box center [743, 10] width 175 height 4
click at [800, 25] on icon at bounding box center [799, 31] width 17 height 17
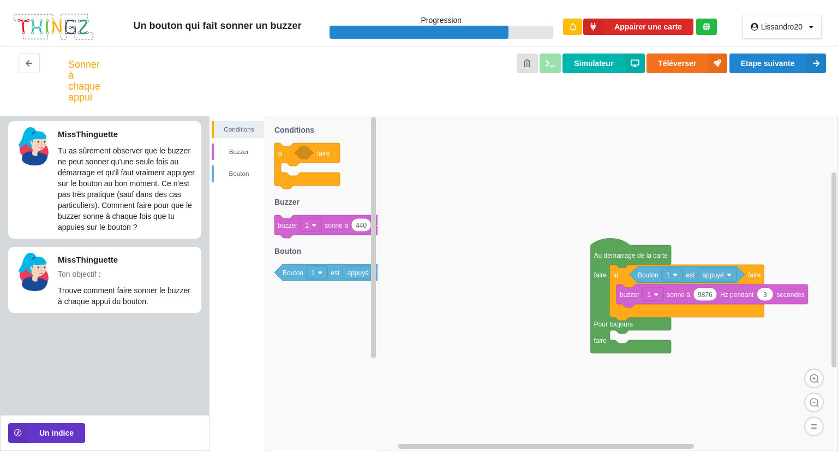
click at [795, 35] on div "Lissandro20 Profil Déconnexion" at bounding box center [782, 27] width 80 height 24
